Goal: Task Accomplishment & Management: Complete application form

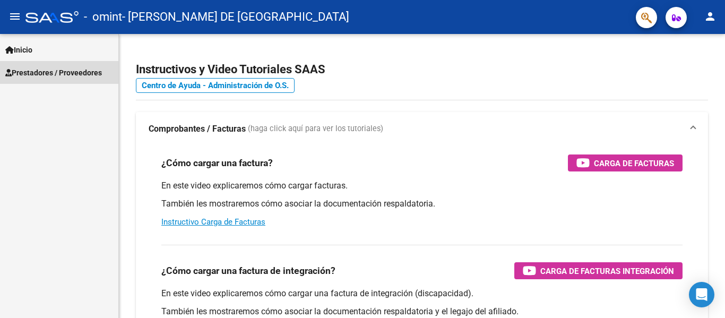
click at [66, 70] on span "Prestadores / Proveedores" at bounding box center [53, 73] width 97 height 12
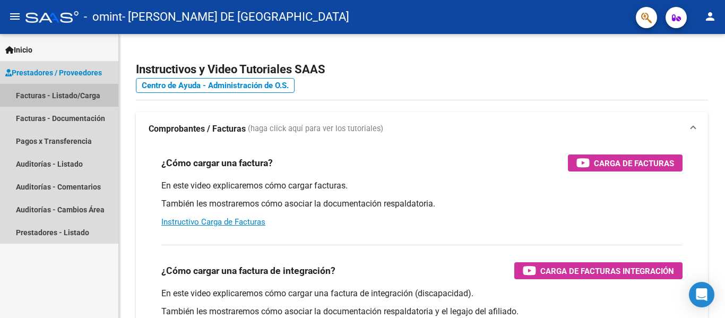
click at [88, 96] on link "Facturas - Listado/Carga" at bounding box center [59, 95] width 118 height 23
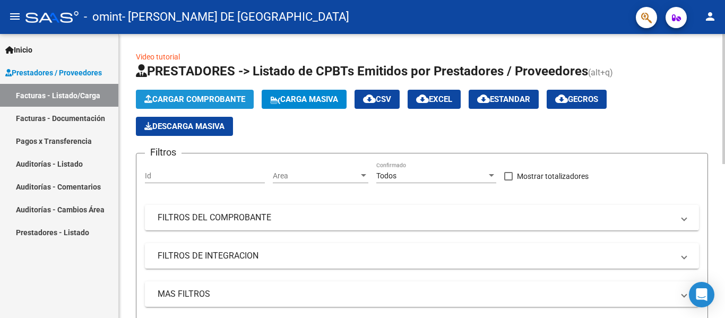
click at [211, 94] on button "Cargar Comprobante" at bounding box center [195, 99] width 118 height 19
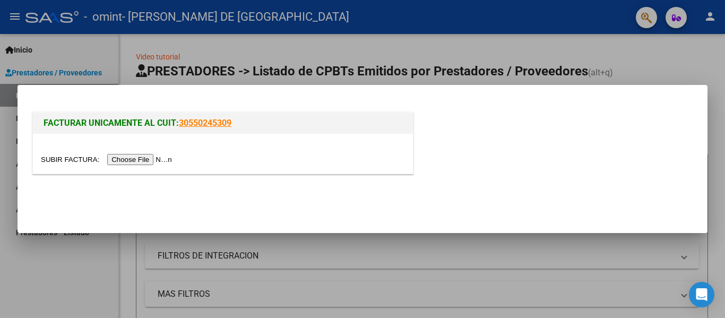
click at [144, 161] on input "file" at bounding box center [108, 159] width 134 height 11
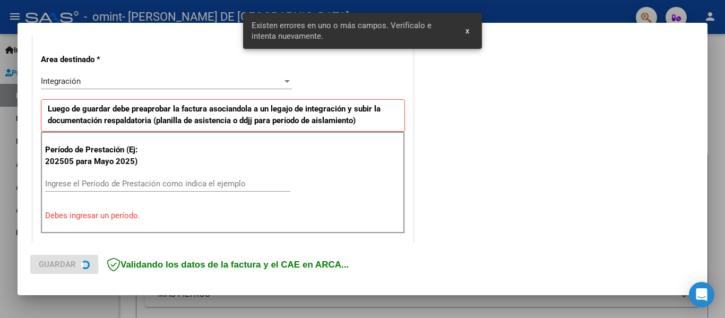
scroll to position [246, 0]
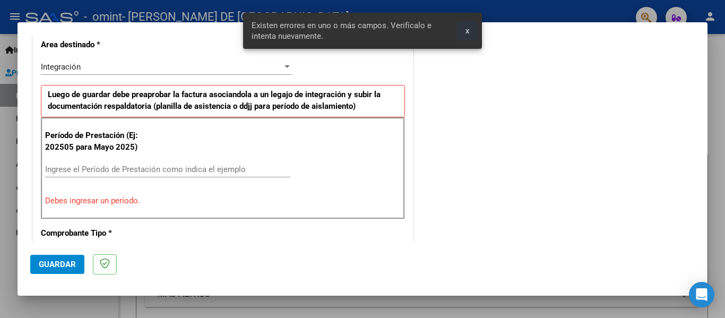
click at [466, 32] on span "x" at bounding box center [468, 31] width 4 height 10
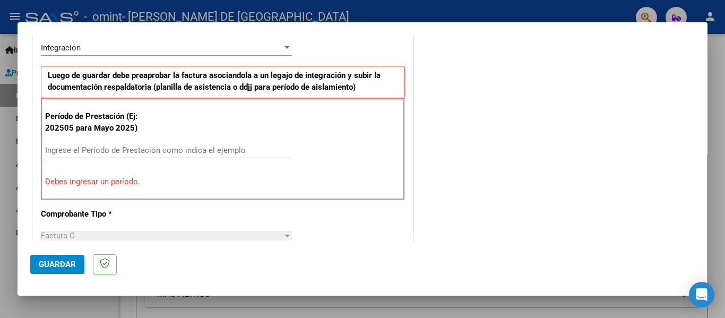
scroll to position [222, 0]
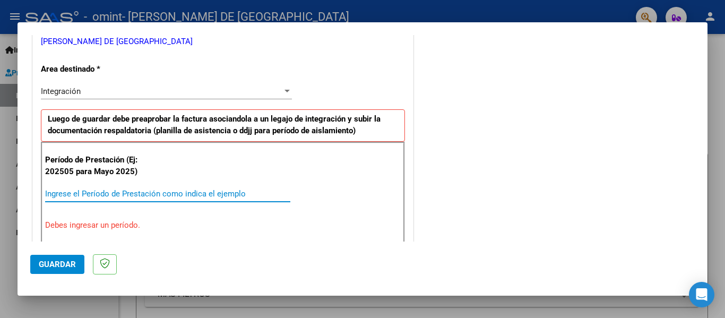
click at [117, 191] on input "Ingrese el Período de Prestación como indica el ejemplo" at bounding box center [167, 194] width 245 height 10
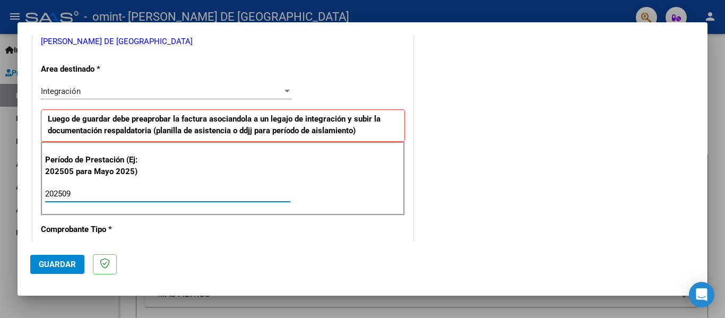
type input "202509"
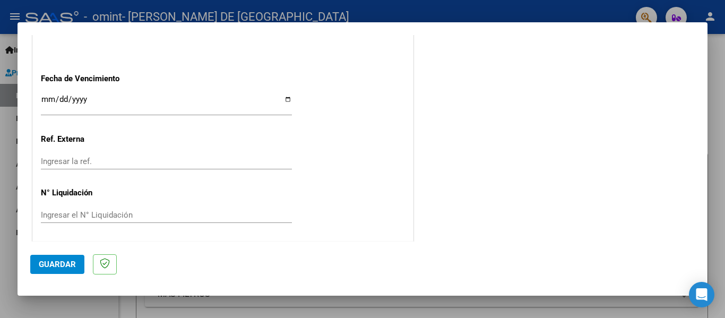
scroll to position [728, 0]
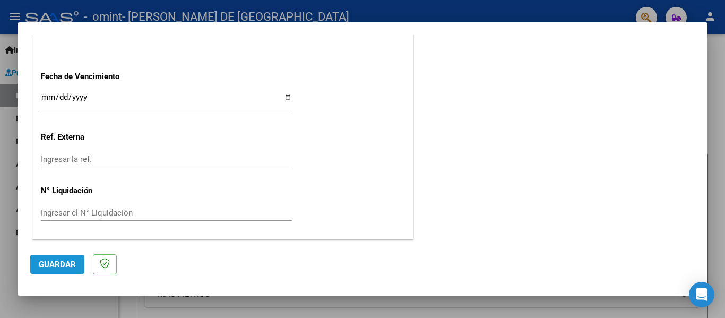
click at [73, 257] on button "Guardar" at bounding box center [57, 264] width 54 height 19
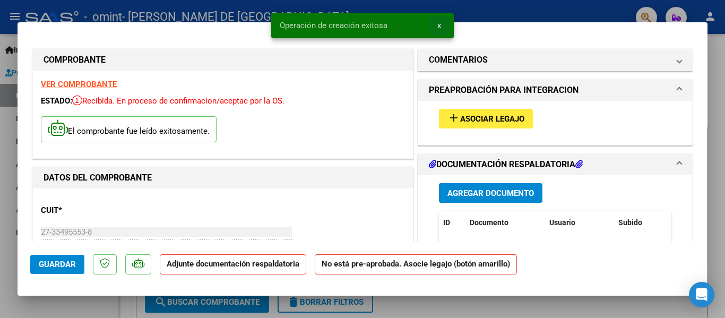
click at [439, 24] on span "x" at bounding box center [439, 26] width 4 height 10
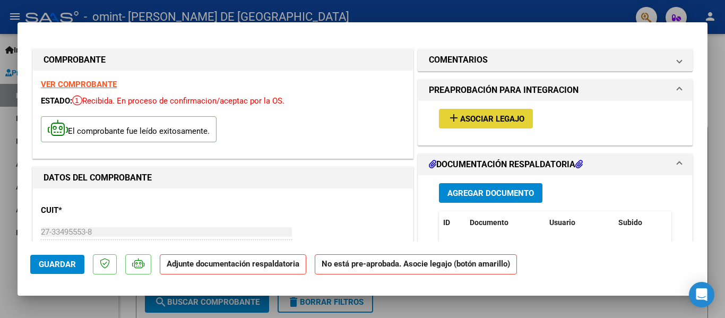
click at [494, 122] on span "Asociar Legajo" at bounding box center [492, 119] width 64 height 10
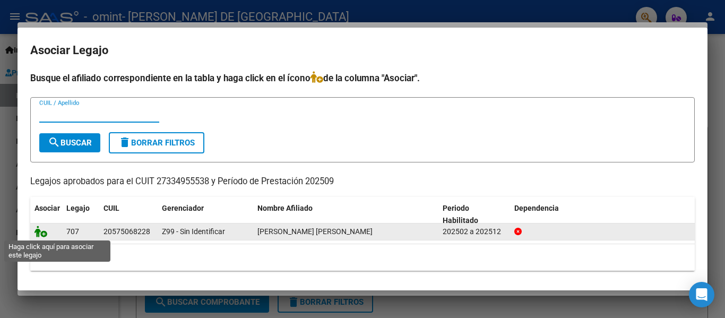
click at [42, 231] on icon at bounding box center [41, 232] width 13 height 12
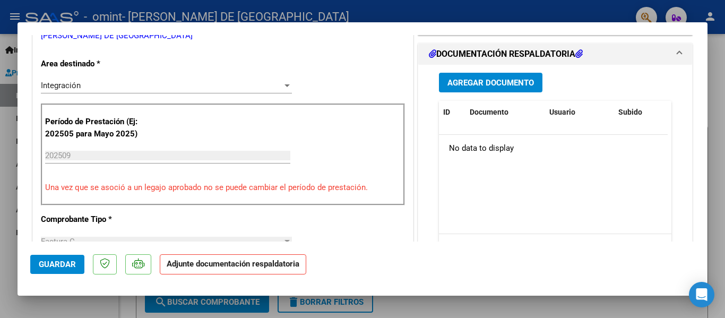
scroll to position [221, 0]
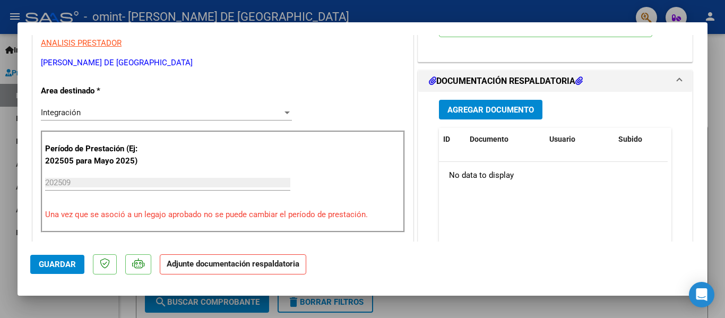
click at [493, 76] on h1 "DOCUMENTACIÓN RESPALDATORIA" at bounding box center [506, 81] width 154 height 13
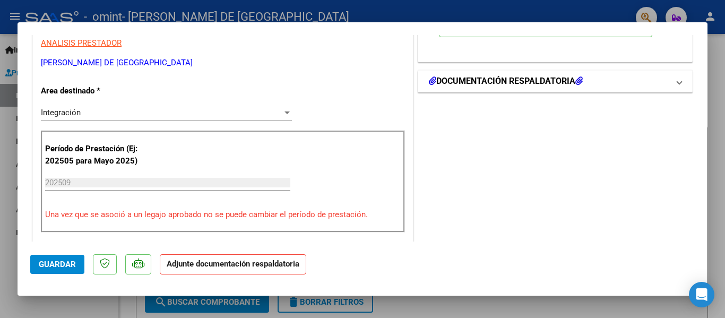
click at [566, 74] on mat-expansion-panel-header "DOCUMENTACIÓN RESPALDATORIA" at bounding box center [555, 81] width 274 height 21
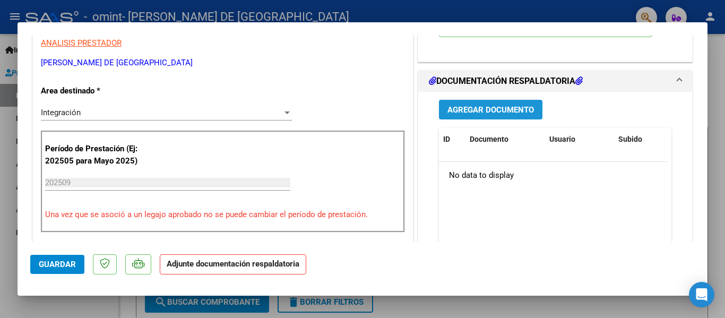
click at [486, 111] on span "Agregar Documento" at bounding box center [491, 110] width 87 height 10
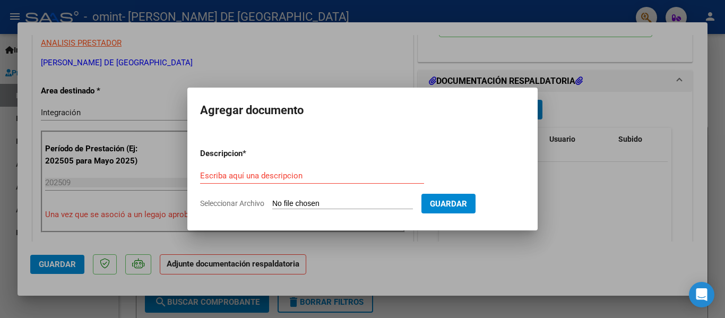
click at [241, 203] on span "Seleccionar Archivo" at bounding box center [232, 203] width 64 height 8
click at [272, 203] on input "Seleccionar Archivo" at bounding box center [342, 204] width 141 height 10
type input "C:\fakepath\Planilla de septiembre [PERSON_NAME].pdf"
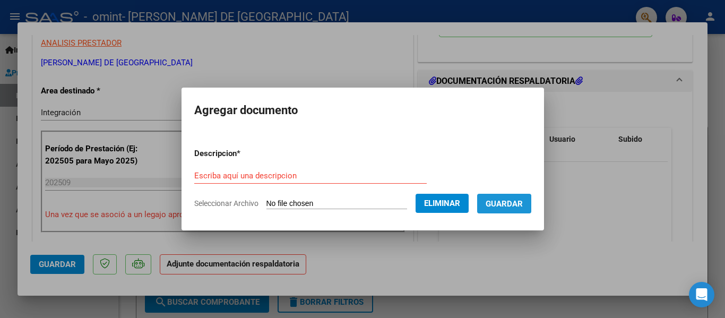
click at [509, 204] on span "Guardar" at bounding box center [504, 204] width 37 height 10
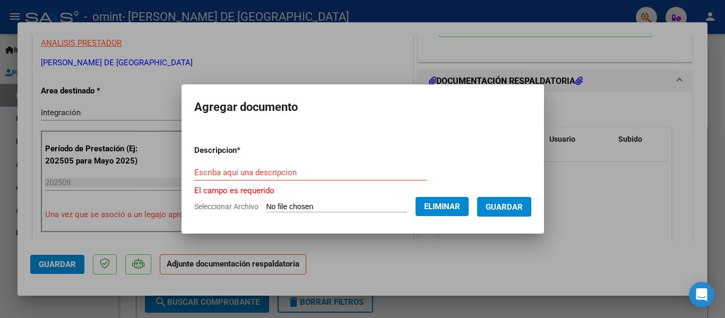
click at [271, 175] on input "Escriba aquí una descripcion" at bounding box center [310, 173] width 233 height 10
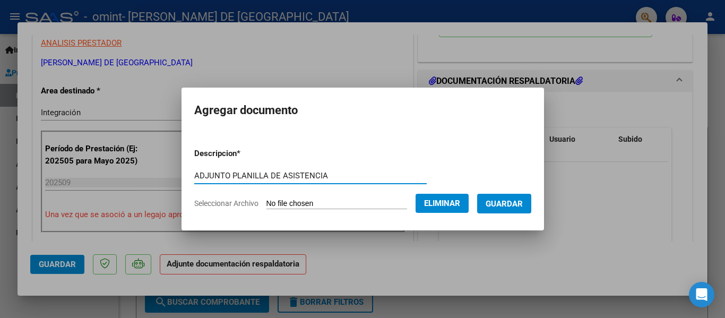
type input "ADJUNTO PLANILLA DE ASISTENCIA"
click at [512, 201] on span "Guardar" at bounding box center [504, 204] width 37 height 10
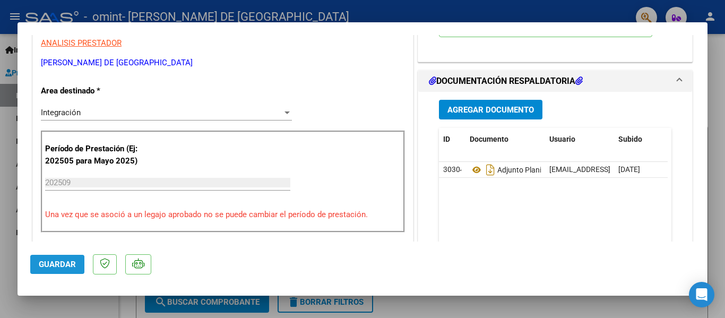
click at [63, 266] on span "Guardar" at bounding box center [57, 265] width 37 height 10
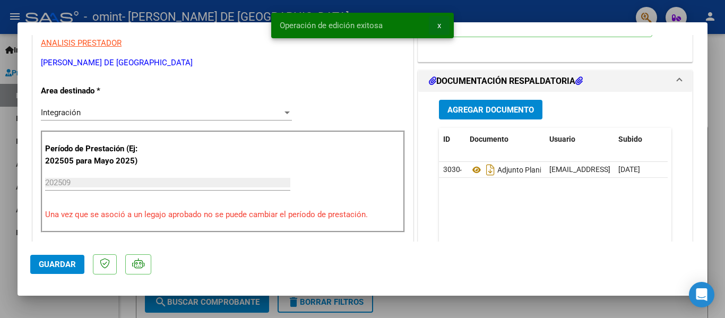
click at [439, 22] on span "x" at bounding box center [439, 26] width 4 height 10
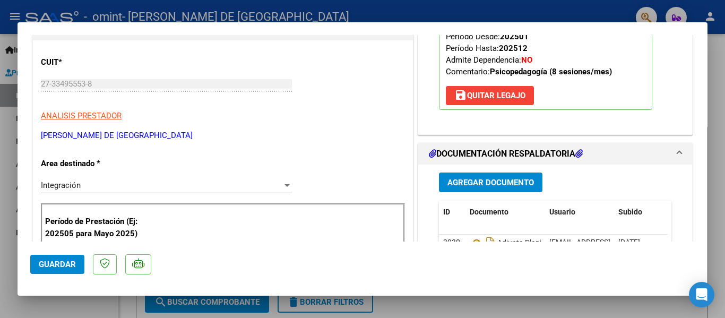
scroll to position [0, 0]
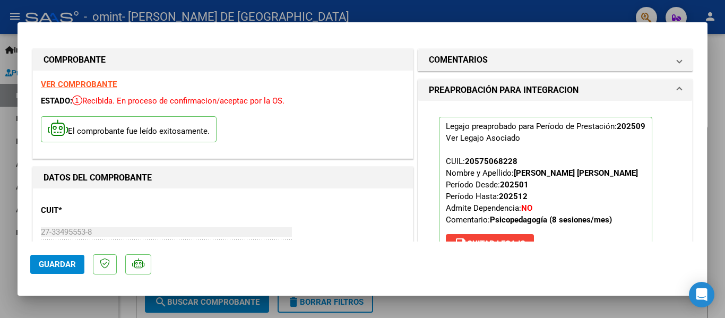
click at [716, 127] on div at bounding box center [362, 159] width 725 height 318
type input "$ 0,00"
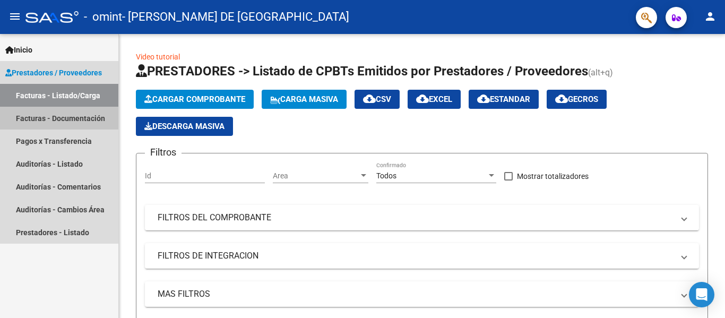
click at [45, 121] on link "Facturas - Documentación" at bounding box center [59, 118] width 118 height 23
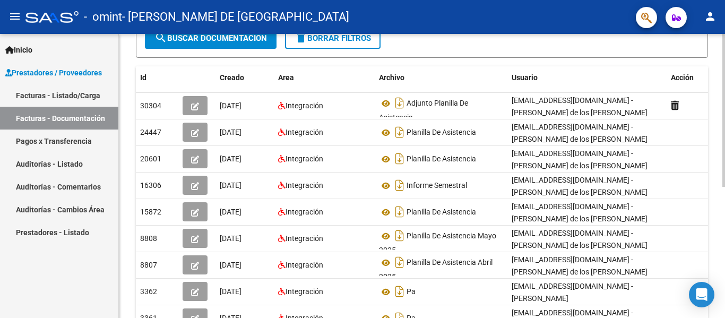
scroll to position [161, 0]
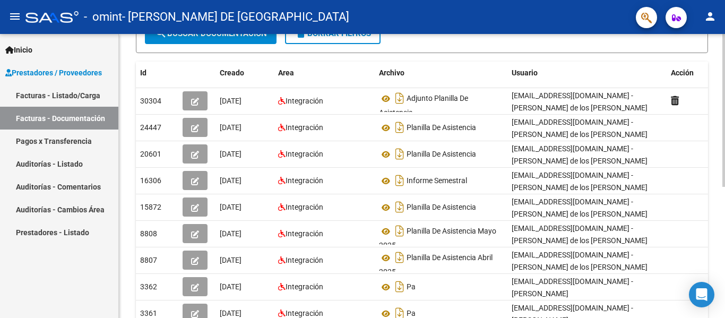
click at [725, 255] on div at bounding box center [723, 200] width 3 height 153
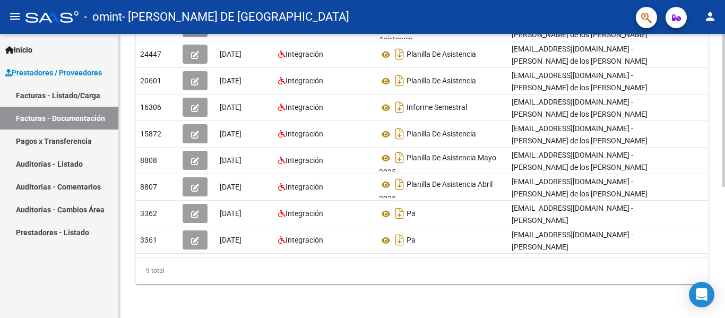
click at [725, 295] on div at bounding box center [723, 241] width 3 height 153
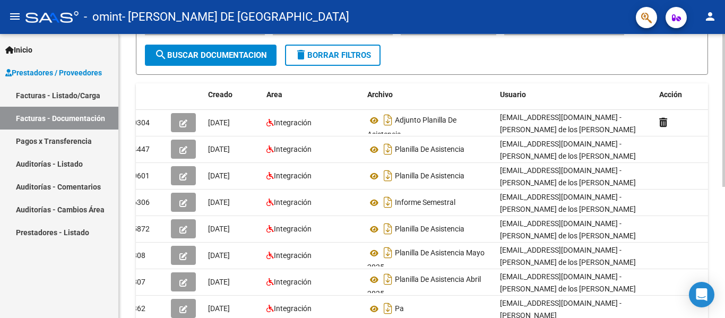
scroll to position [142, 0]
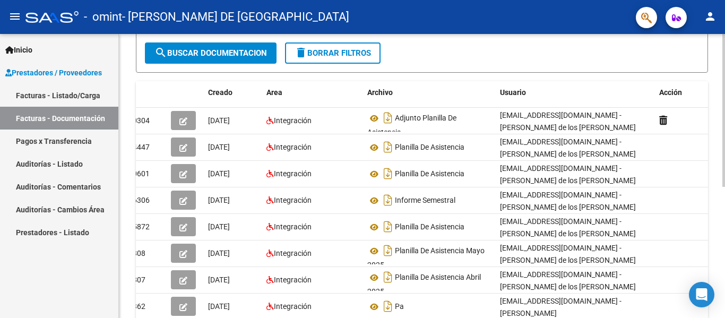
click at [720, 198] on div "PRESTADORES -> Comprobantes - Documentación Respaldatoria cloud_download Export…" at bounding box center [423, 151] width 609 height 519
